Goal: Book appointment/travel/reservation

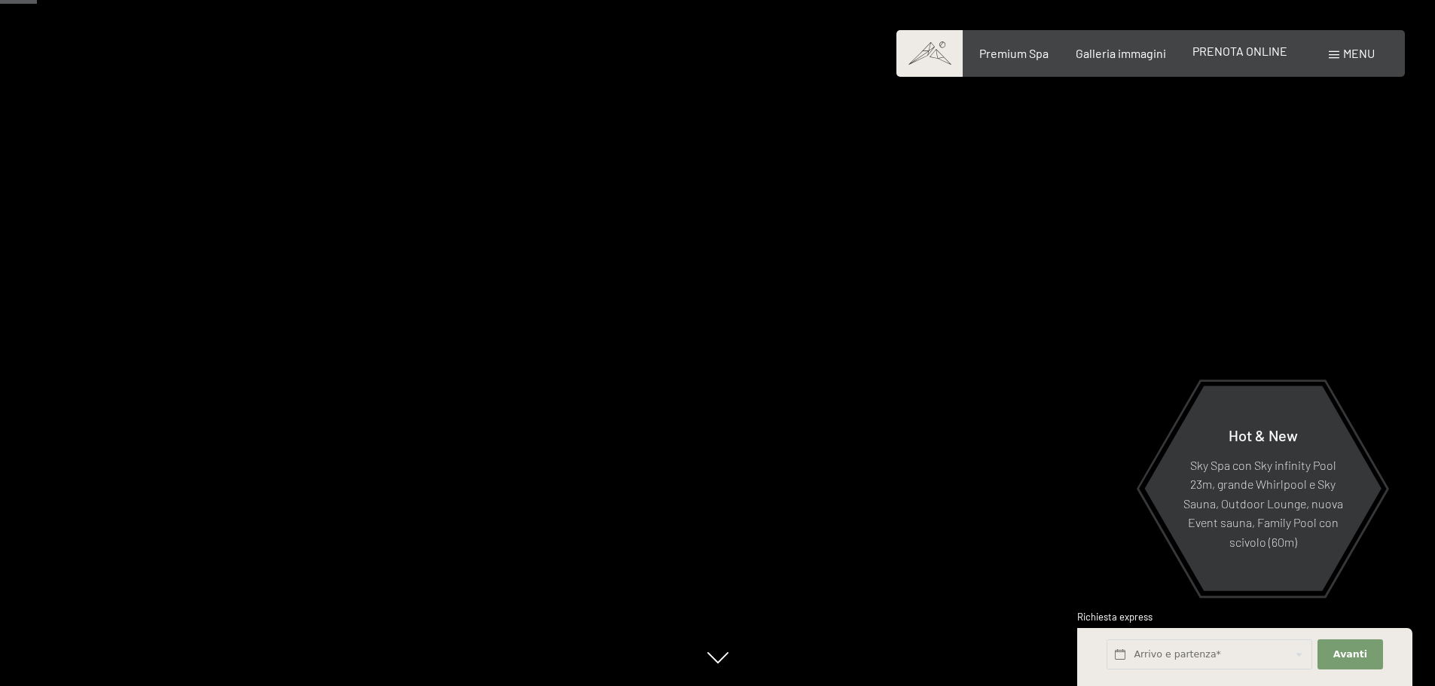
drag, startPoint x: 0, startPoint y: 0, endPoint x: 1263, endPoint y: 57, distance: 1264.6
click at [1263, 57] on span "PRENOTA ONLINE" at bounding box center [1239, 51] width 95 height 14
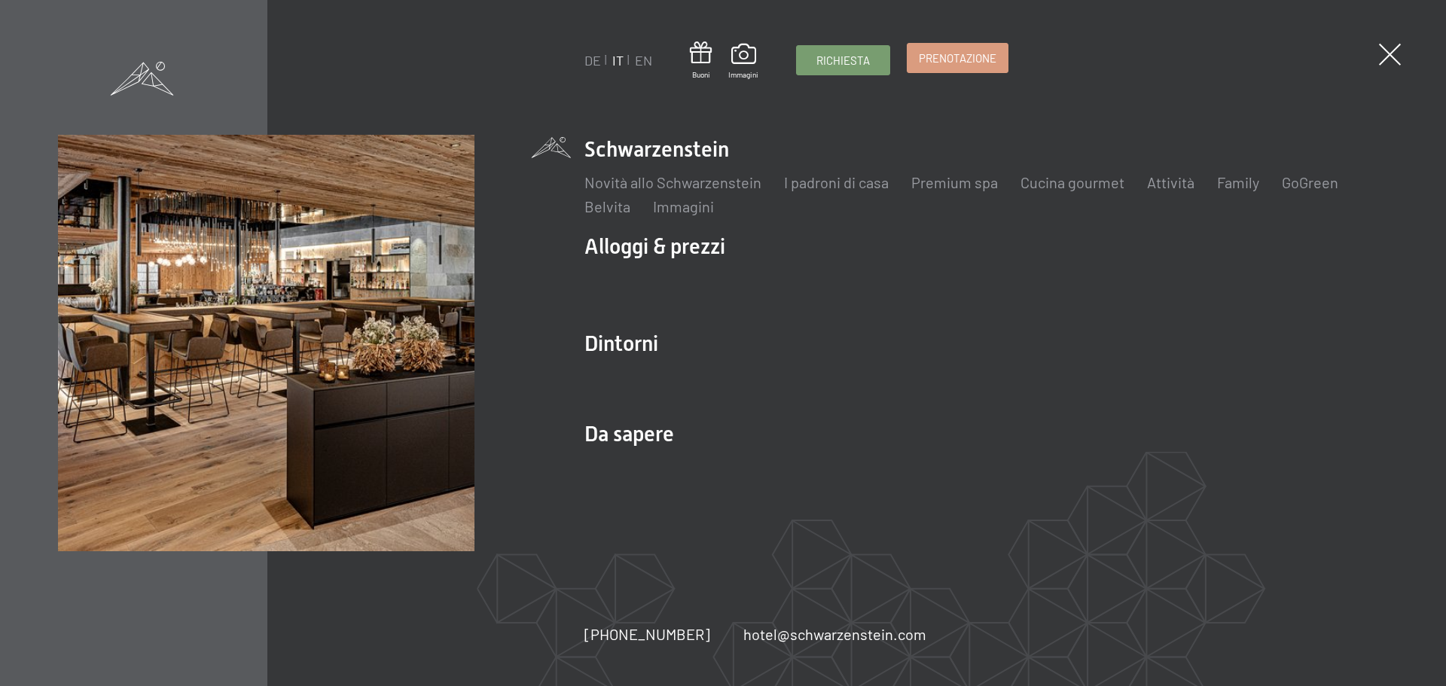
click at [958, 61] on span "Prenotazione" at bounding box center [958, 58] width 78 height 16
click at [957, 53] on span "Prenotazione" at bounding box center [958, 58] width 78 height 16
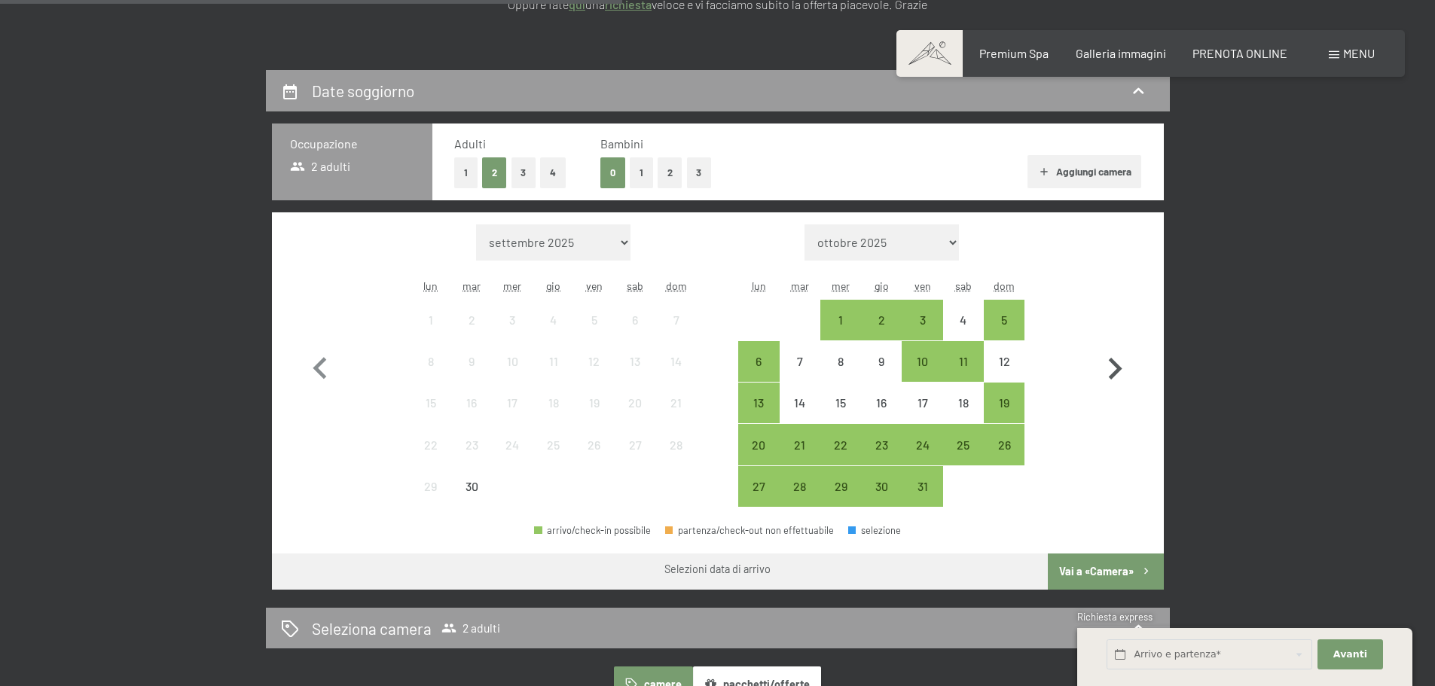
click at [1125, 371] on icon "button" at bounding box center [1115, 369] width 44 height 44
select select "2025-10-01"
select select "2025-11-01"
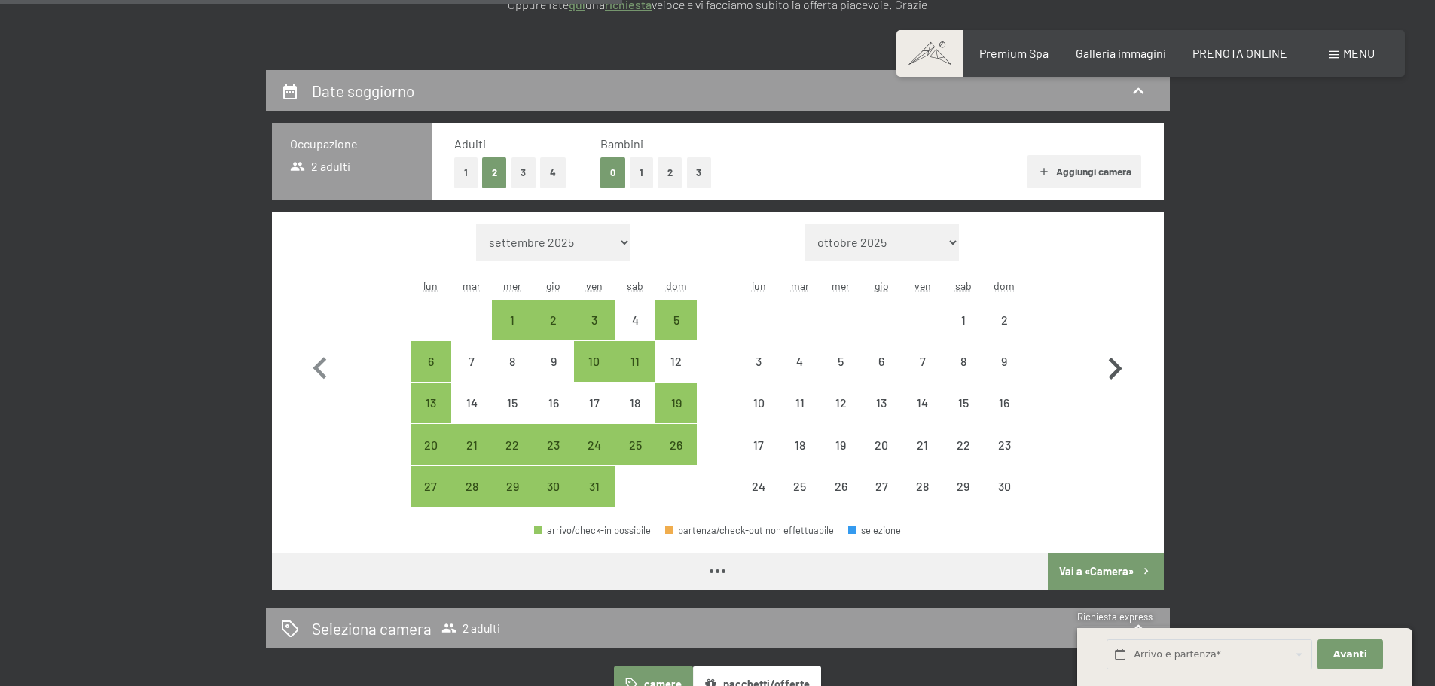
click at [1118, 359] on icon "button" at bounding box center [1115, 369] width 44 height 44
select select "2025-11-01"
select select "2025-12-01"
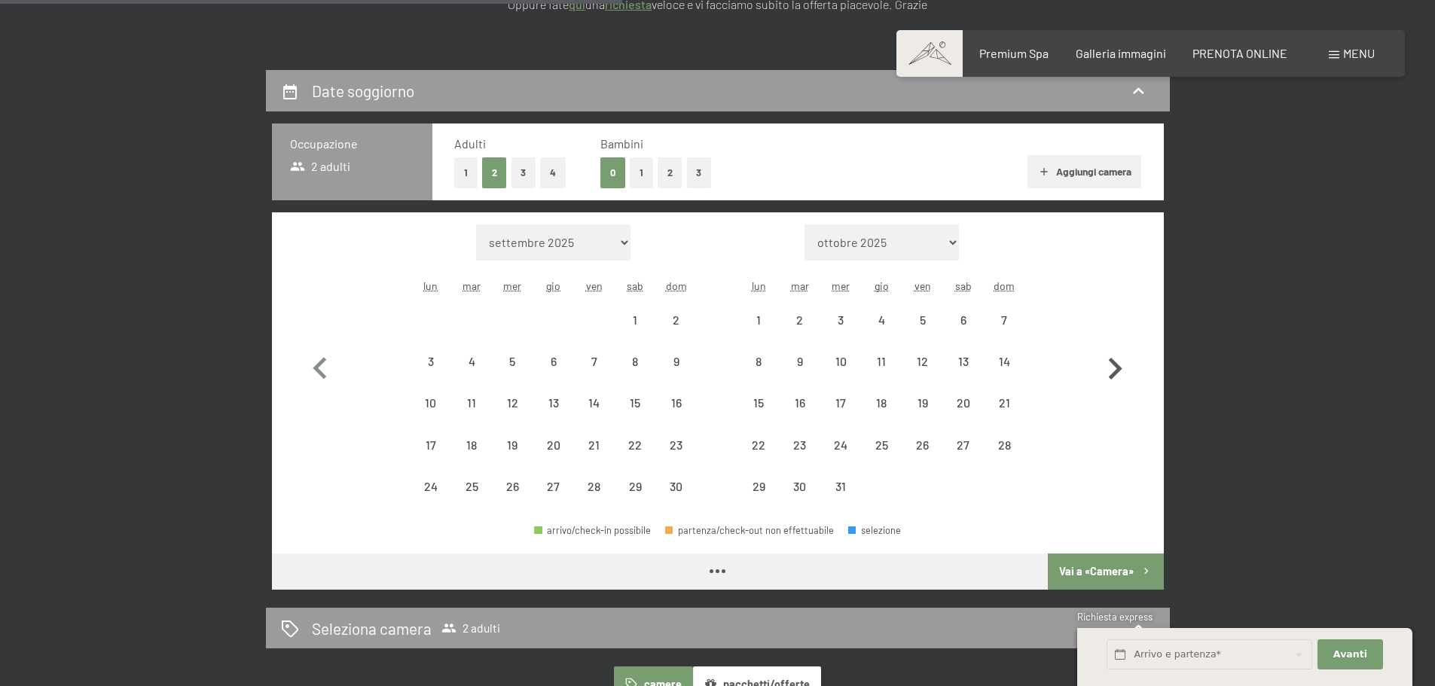
select select "2025-11-01"
select select "2025-12-01"
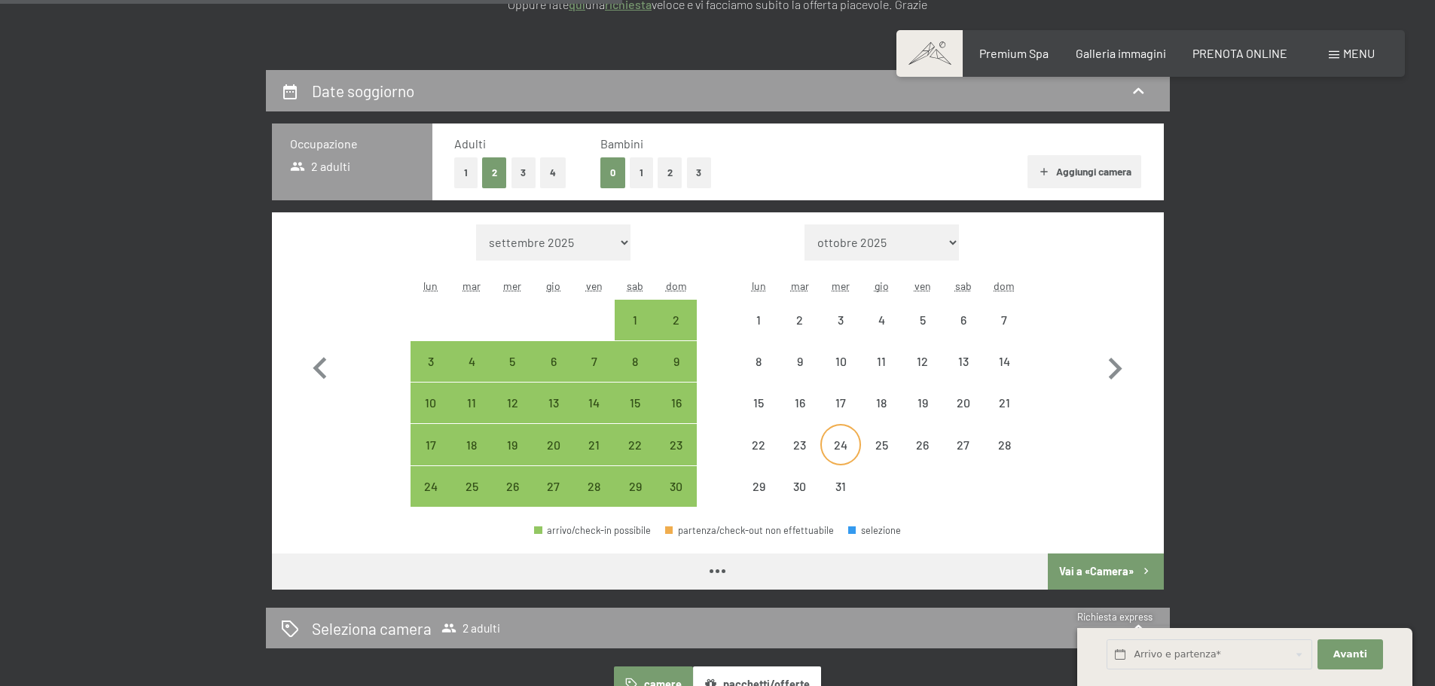
select select "2025-11-01"
select select "2025-12-01"
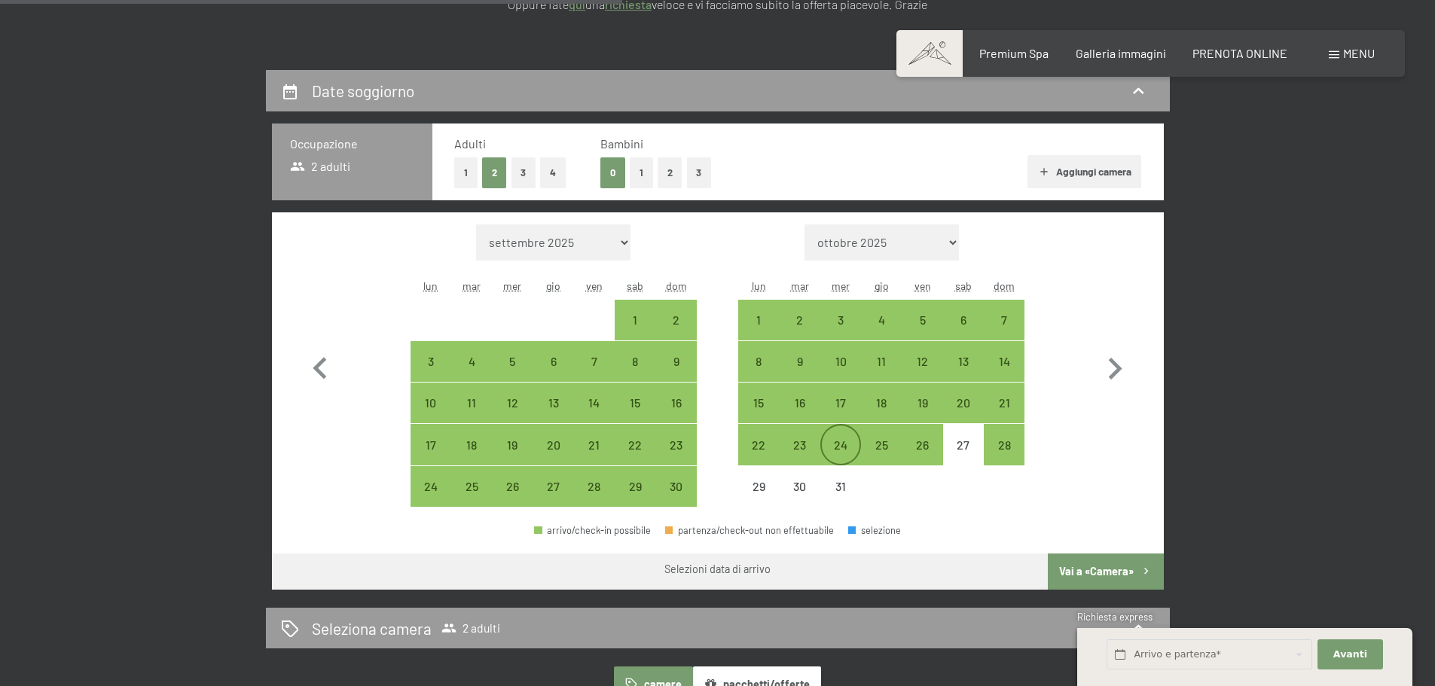
click at [844, 442] on div "24" at bounding box center [841, 458] width 38 height 38
select select "2025-11-01"
select select "2025-12-01"
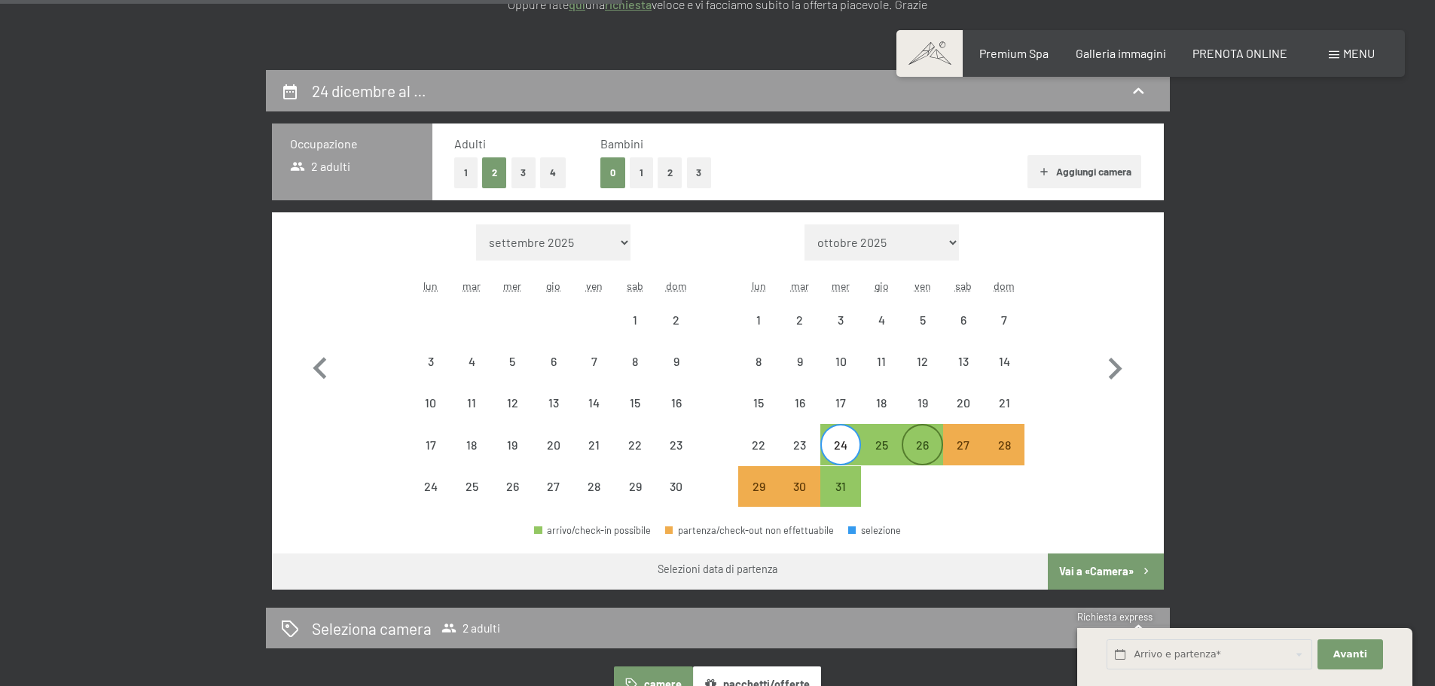
click at [933, 447] on div "26" at bounding box center [922, 458] width 38 height 38
select select "2025-11-01"
select select "2025-12-01"
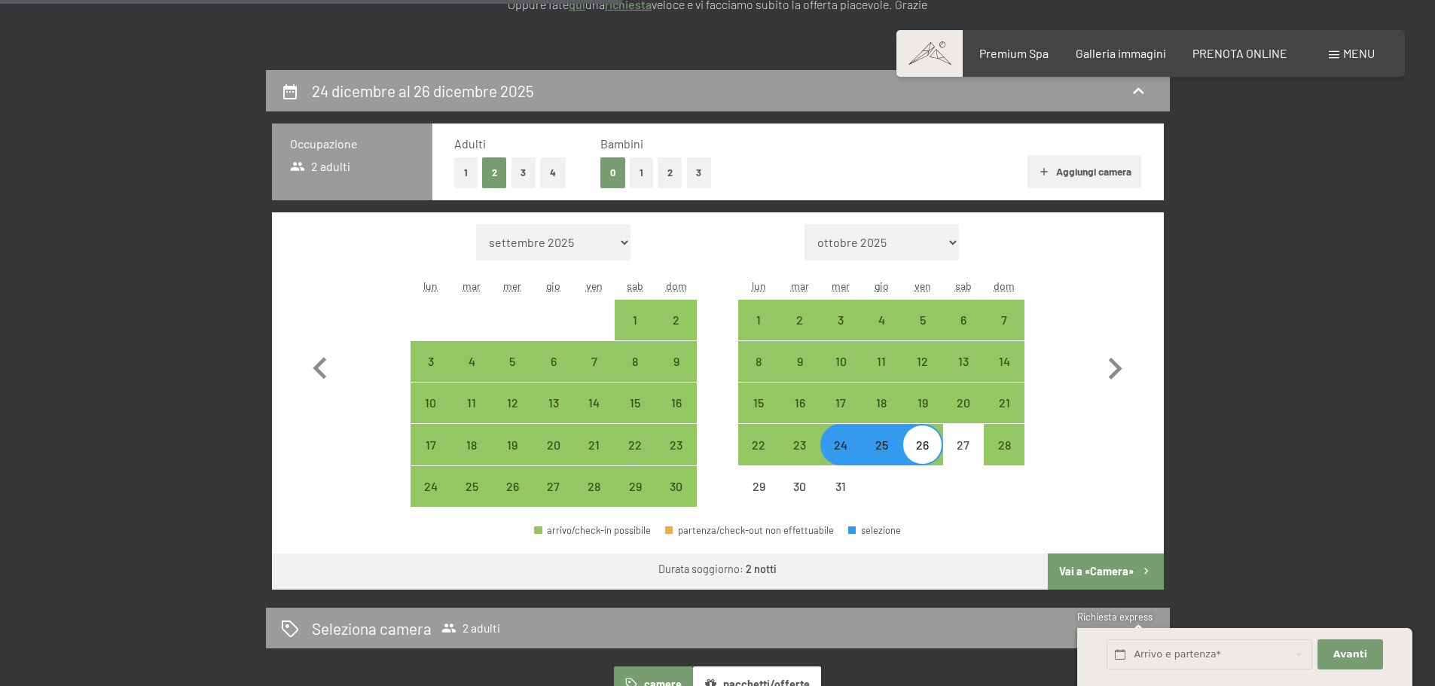
click at [1100, 566] on button "Vai a «Camera»" at bounding box center [1105, 572] width 115 height 36
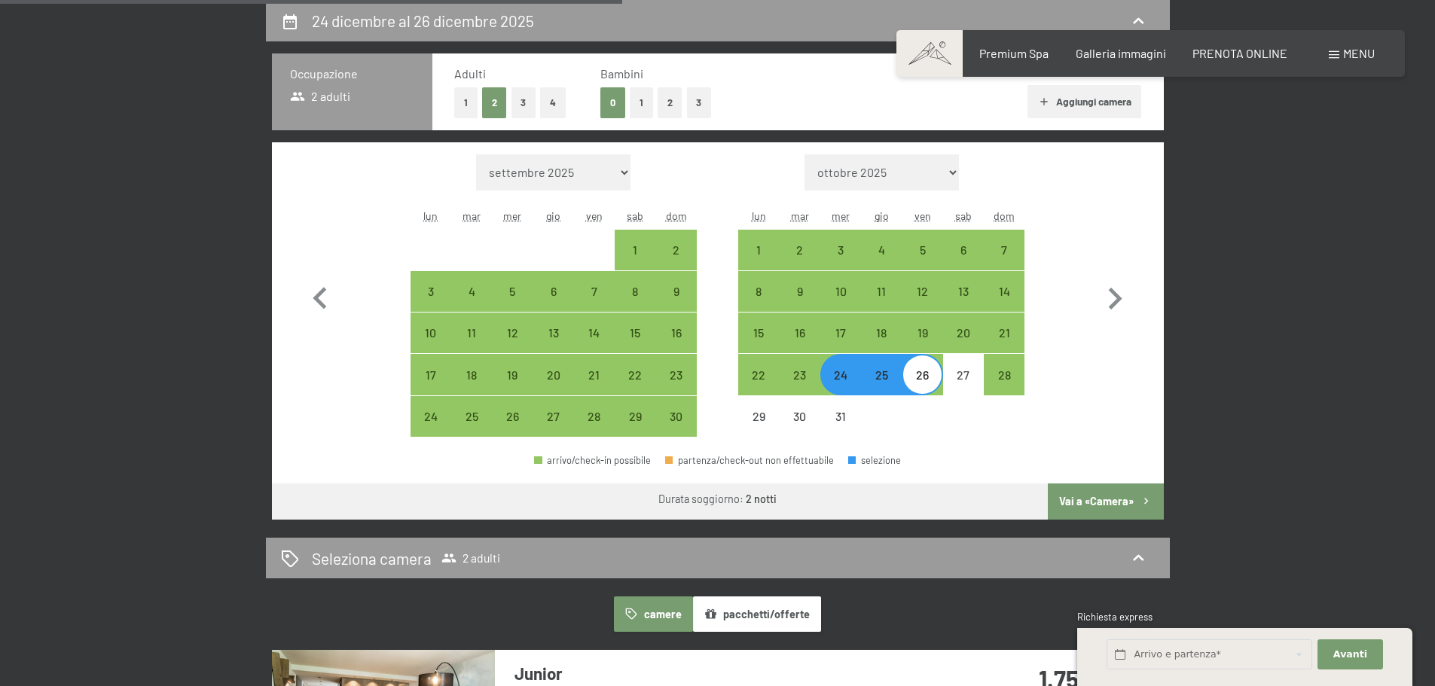
select select "2025-11-01"
select select "2025-12-01"
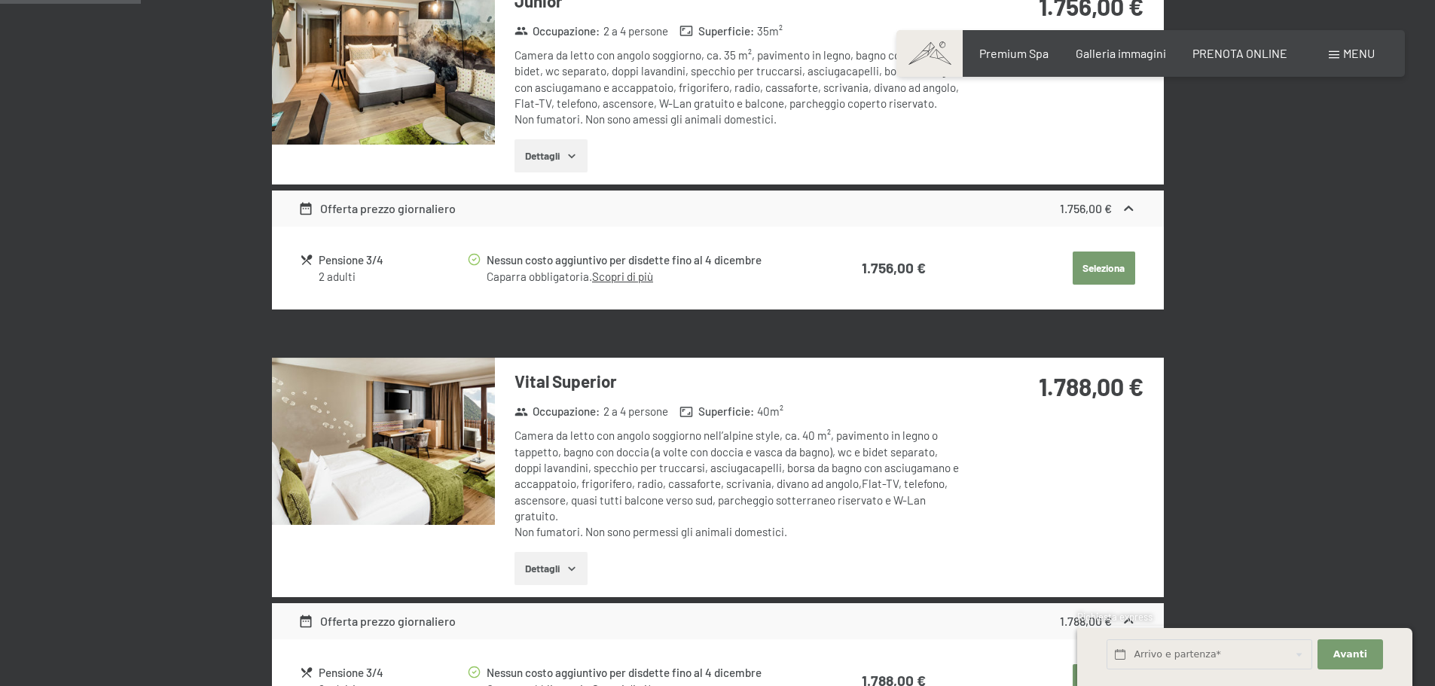
scroll to position [296, 0]
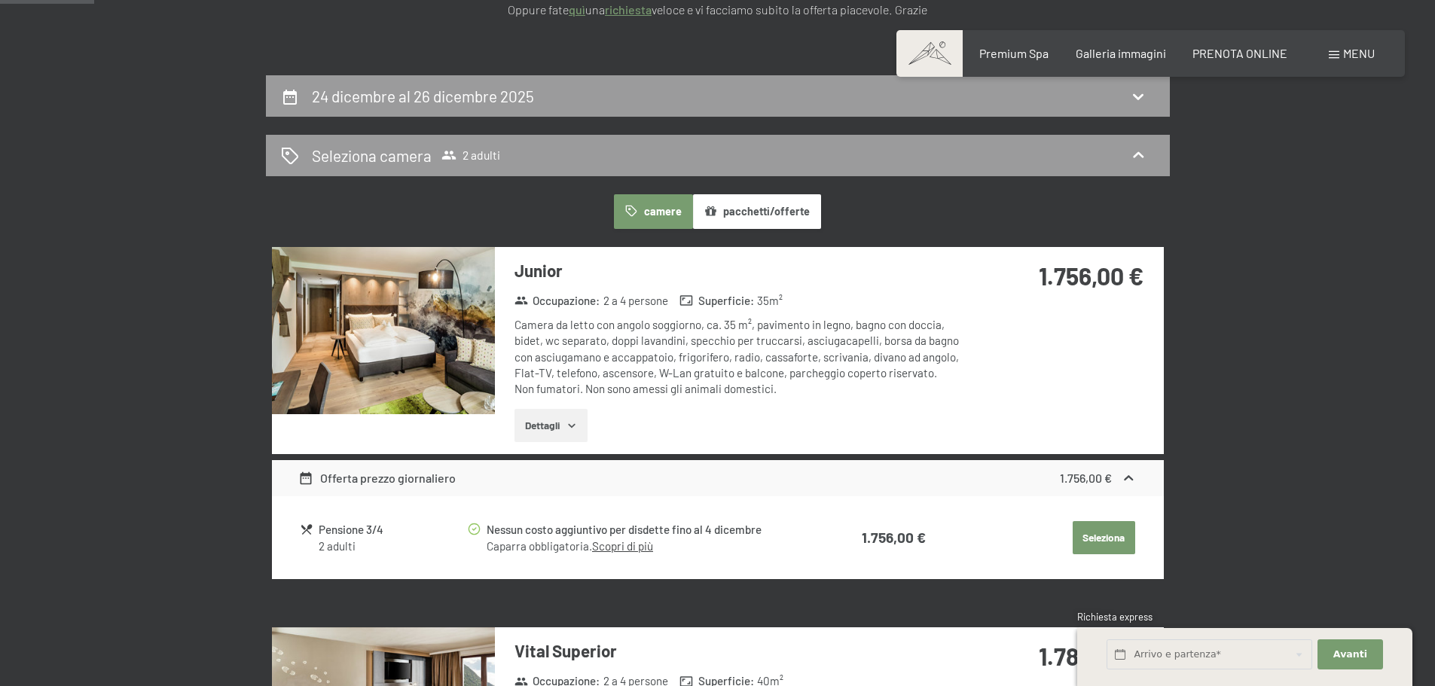
click at [769, 218] on button "pacchetti/offerte" at bounding box center [757, 211] width 128 height 35
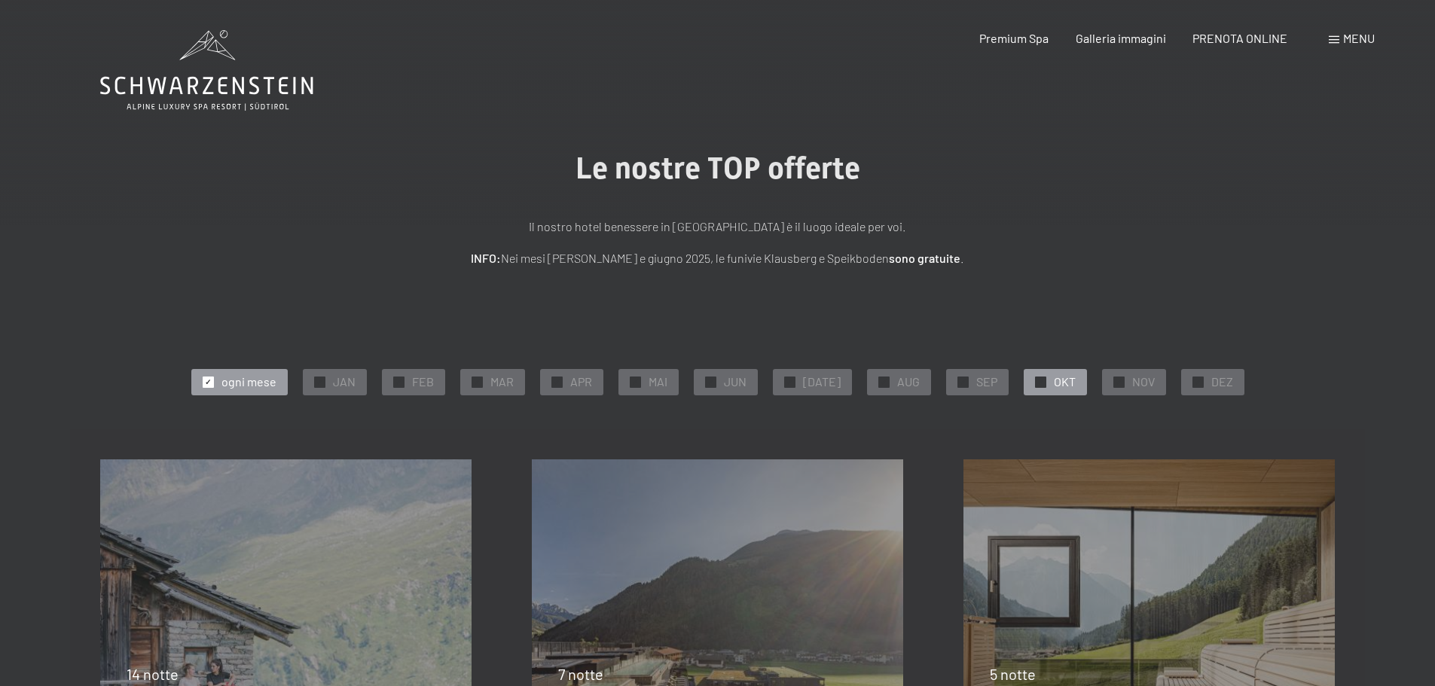
click at [1040, 387] on div "✓ OKT" at bounding box center [1055, 382] width 63 height 26
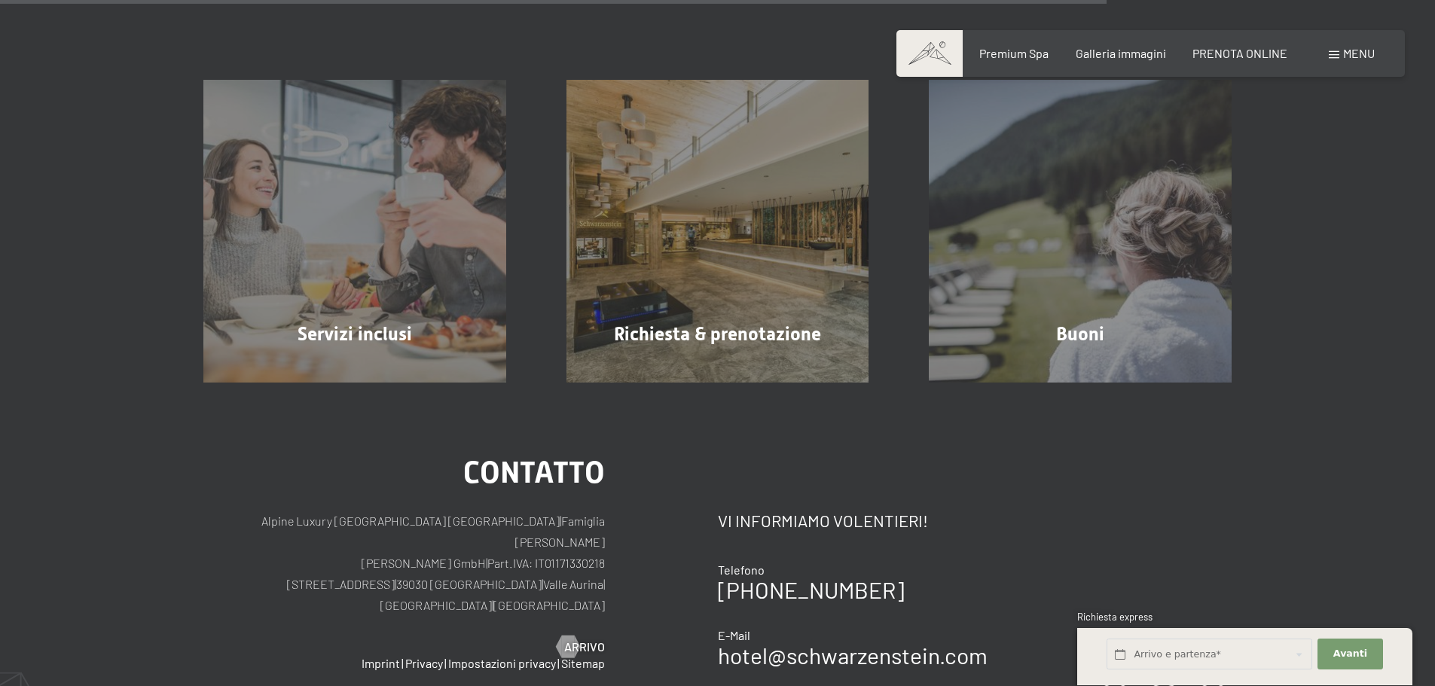
scroll to position [1356, 0]
